Goal: Task Accomplishment & Management: Use online tool/utility

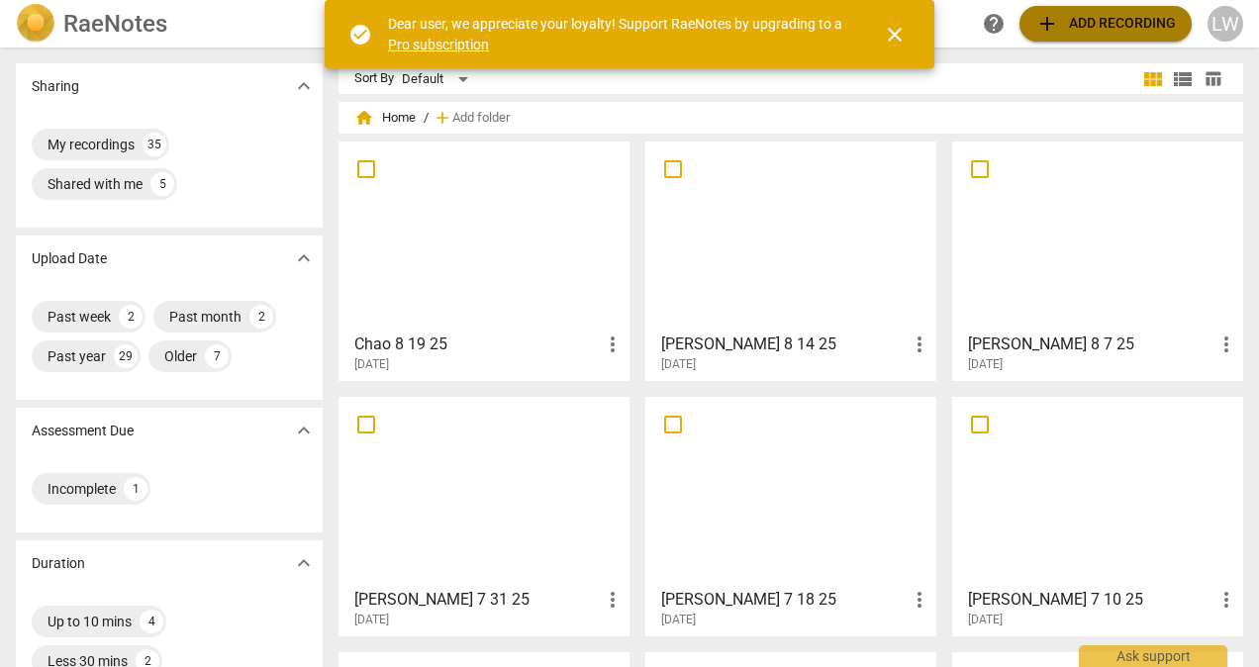
click at [1144, 17] on span "add Add recording" at bounding box center [1105, 24] width 141 height 24
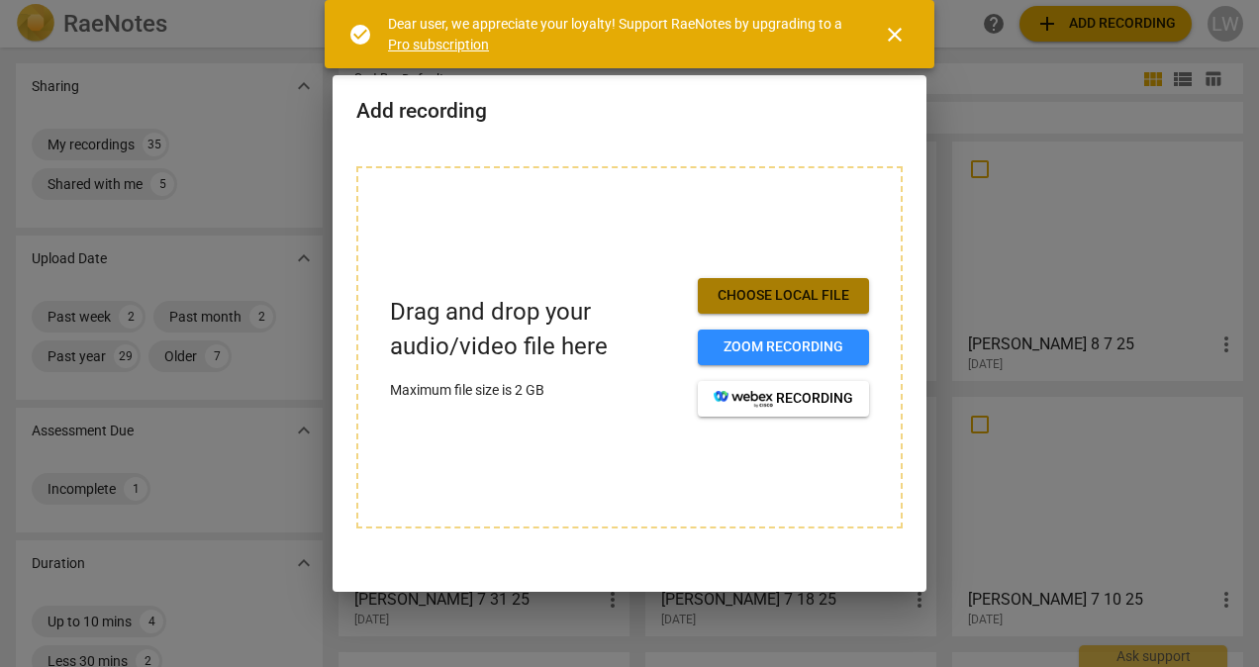
click at [780, 281] on button "Choose local file" at bounding box center [783, 296] width 171 height 36
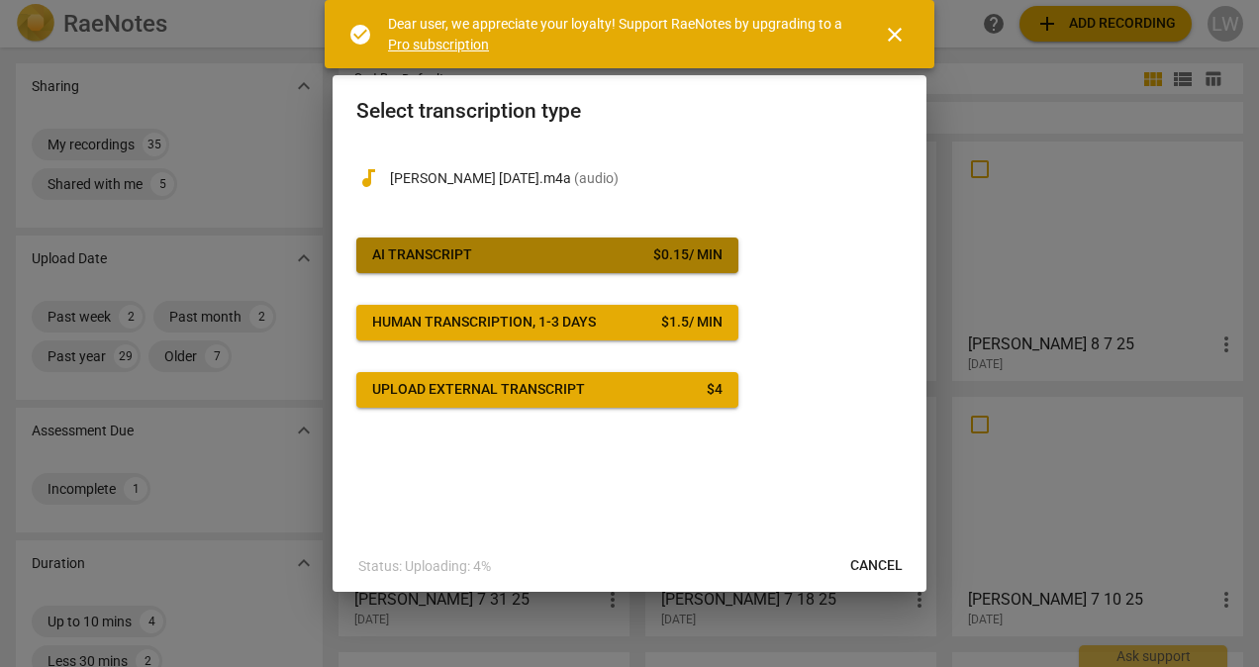
click at [566, 255] on span "AI Transcript $ 0.15 / min" at bounding box center [547, 255] width 350 height 20
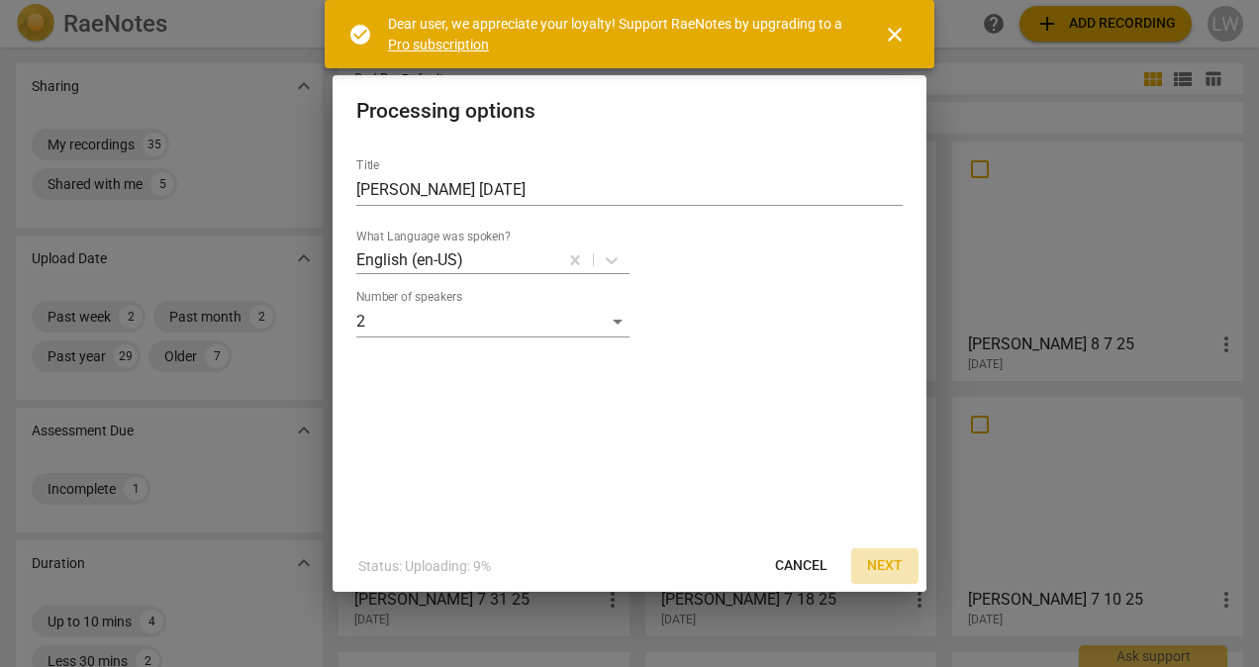
click at [888, 562] on span "Next" at bounding box center [885, 566] width 36 height 20
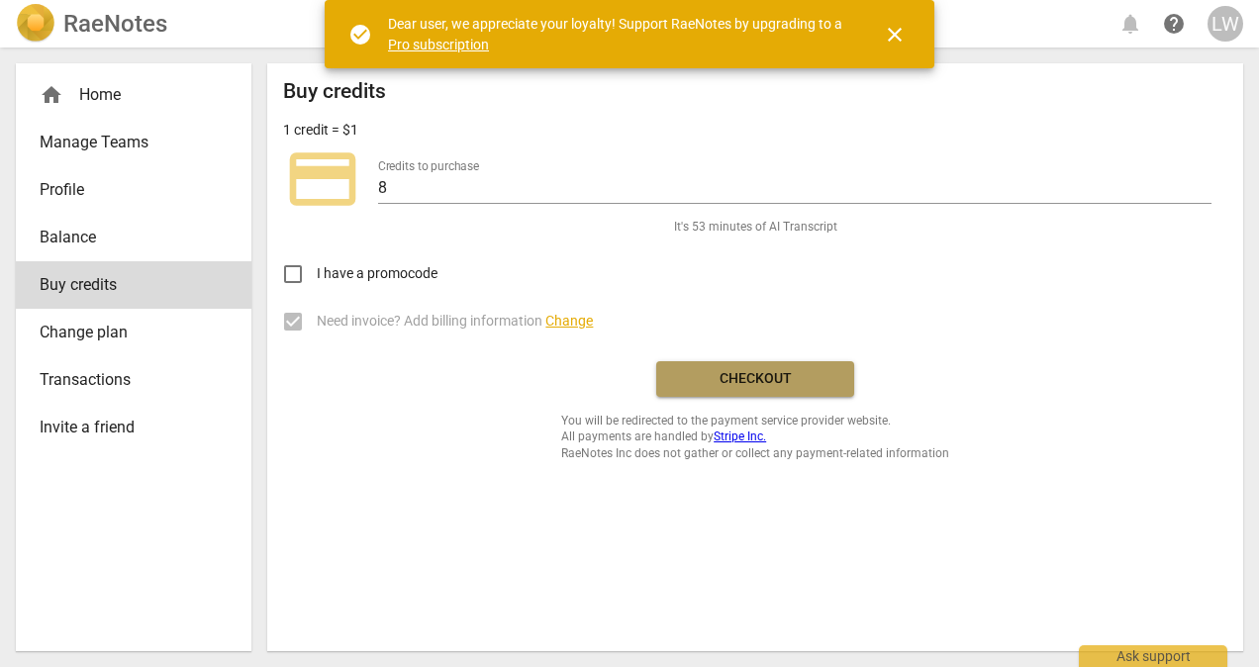
click at [798, 378] on span "Checkout" at bounding box center [755, 379] width 166 height 20
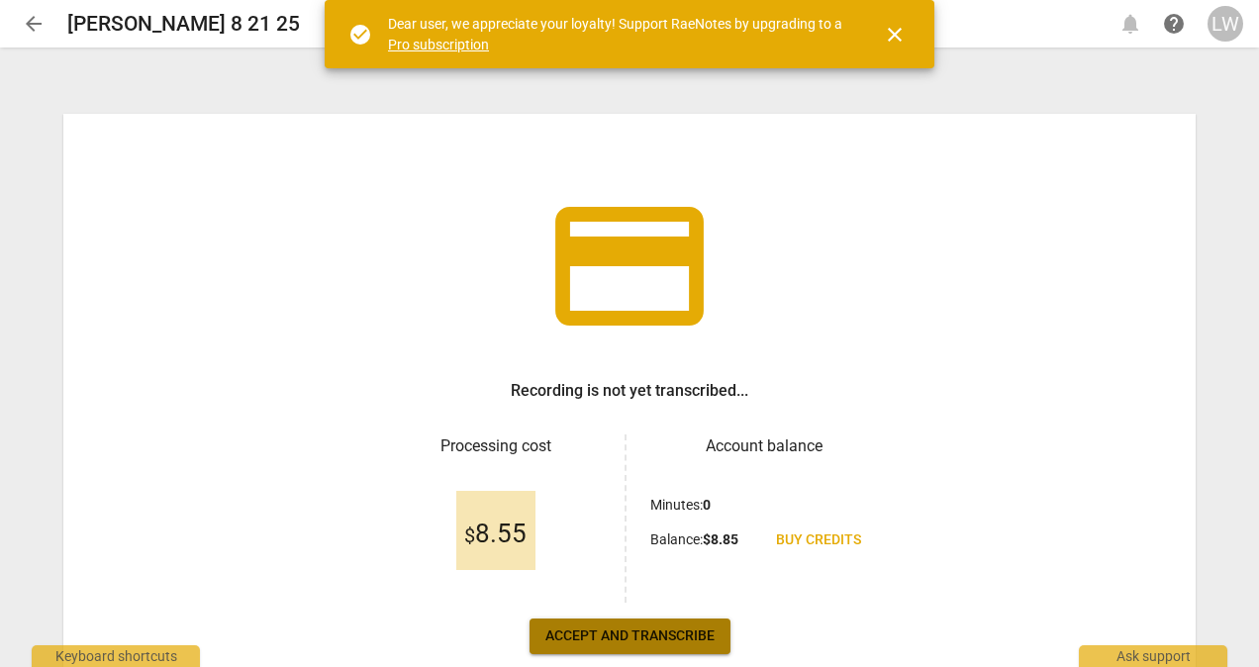
click at [675, 629] on span "Accept and transcribe" at bounding box center [629, 636] width 169 height 20
